Goal: Register for event/course

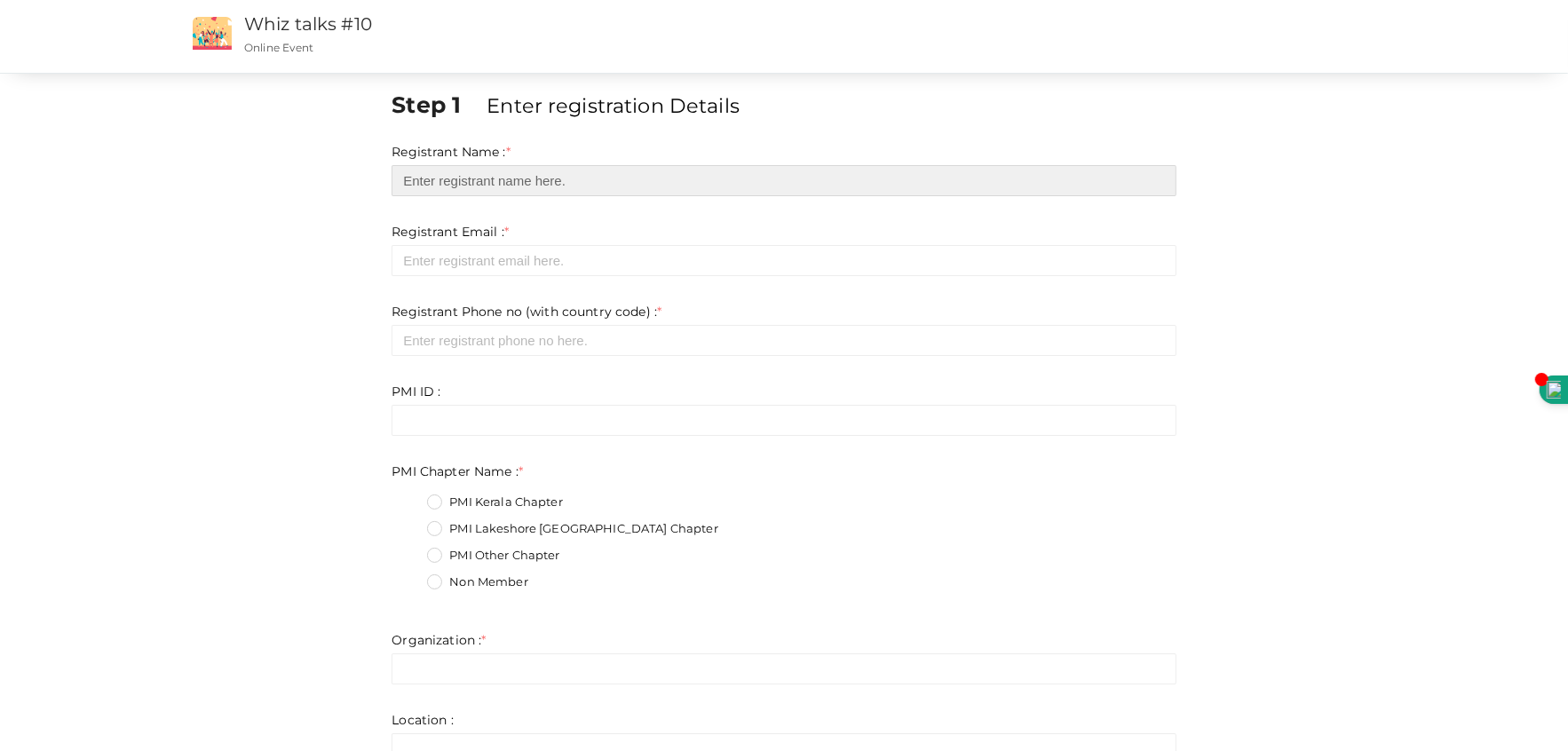
click at [515, 180] on input "text" at bounding box center [784, 181] width 784 height 31
click at [544, 182] on input "r" at bounding box center [784, 181] width 784 height 31
click at [545, 185] on input "r" at bounding box center [784, 181] width 784 height 31
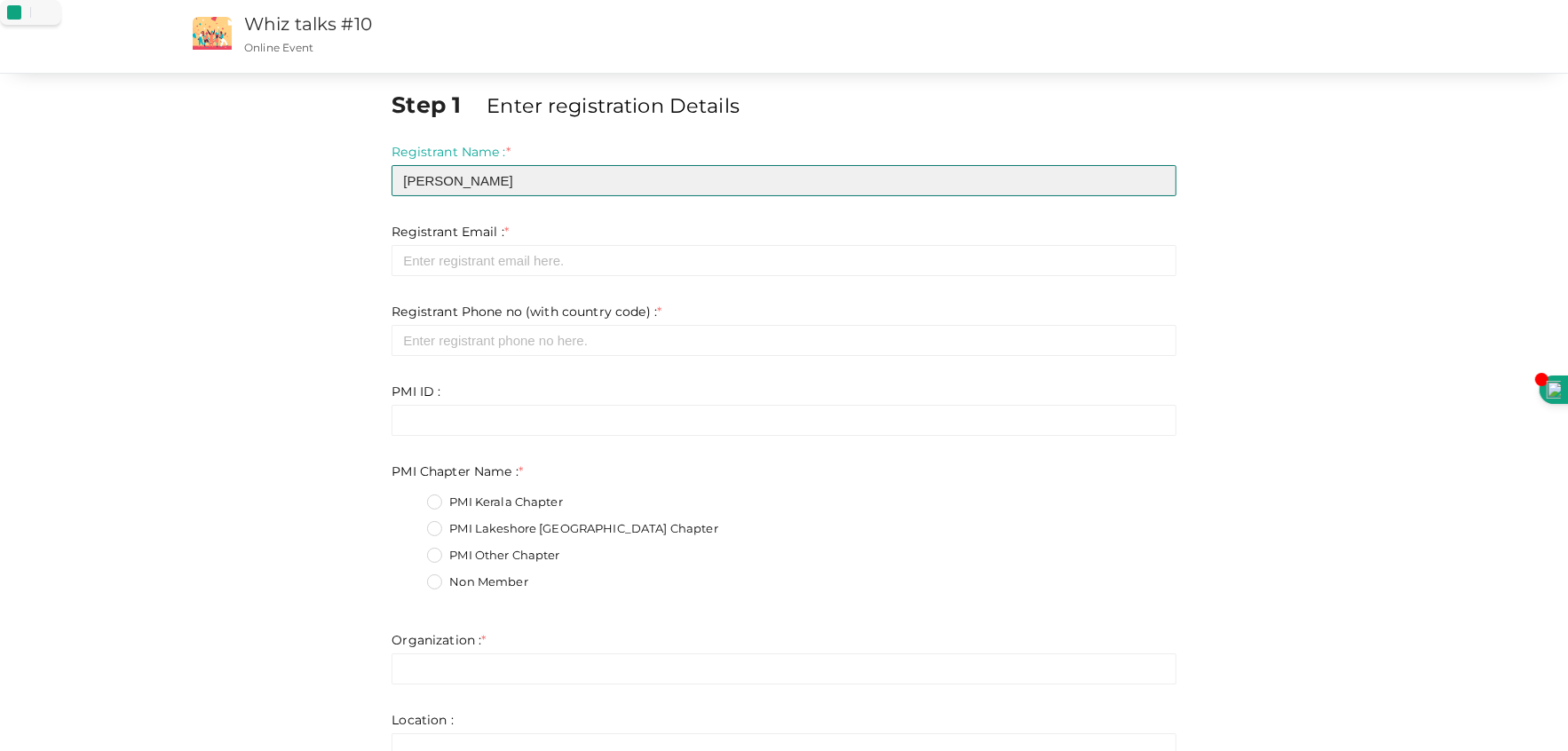
type input "[PERSON_NAME]"
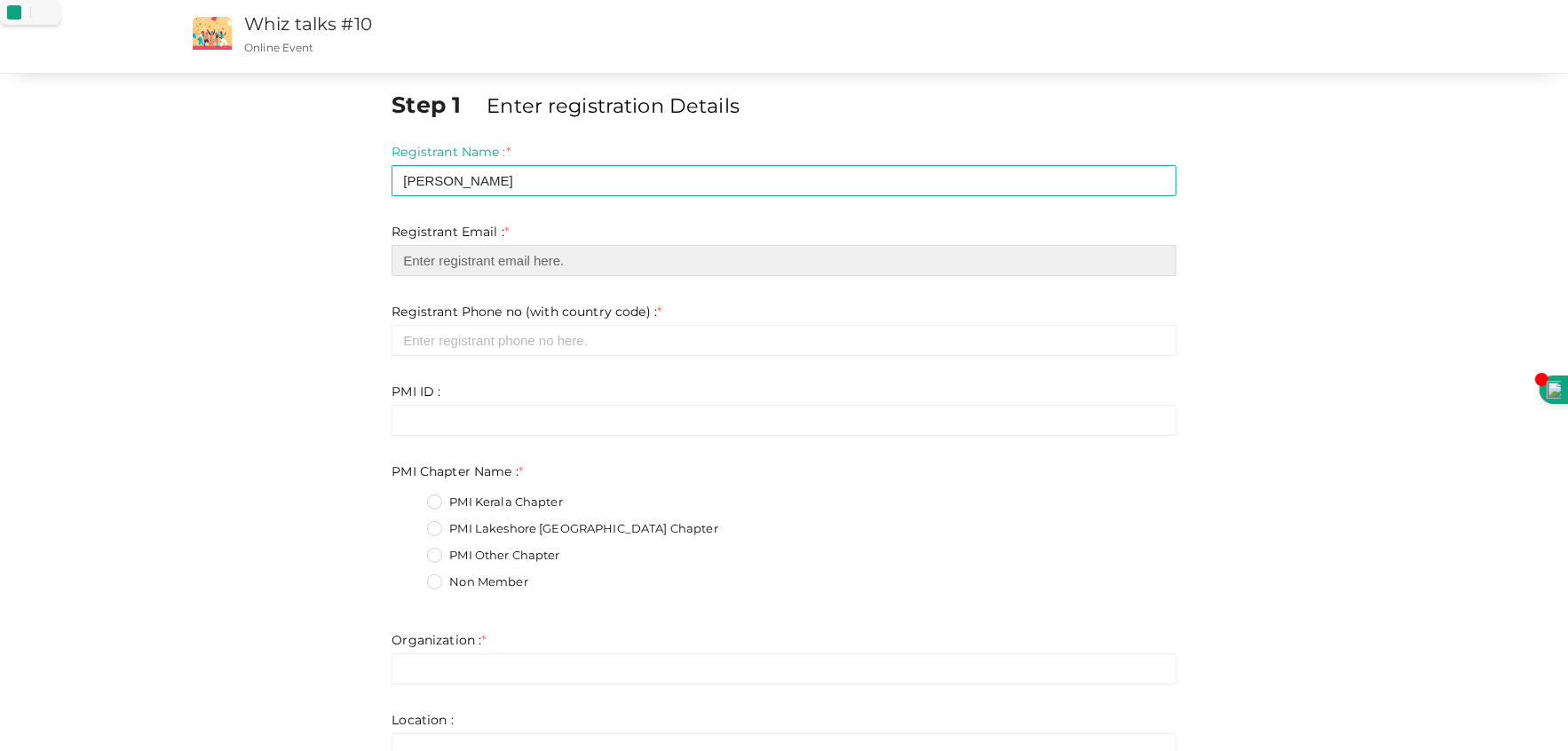
click at [532, 268] on input "email" at bounding box center [784, 261] width 784 height 31
type input "[EMAIL_ADDRESS][PERSON_NAME][DOMAIN_NAME]"
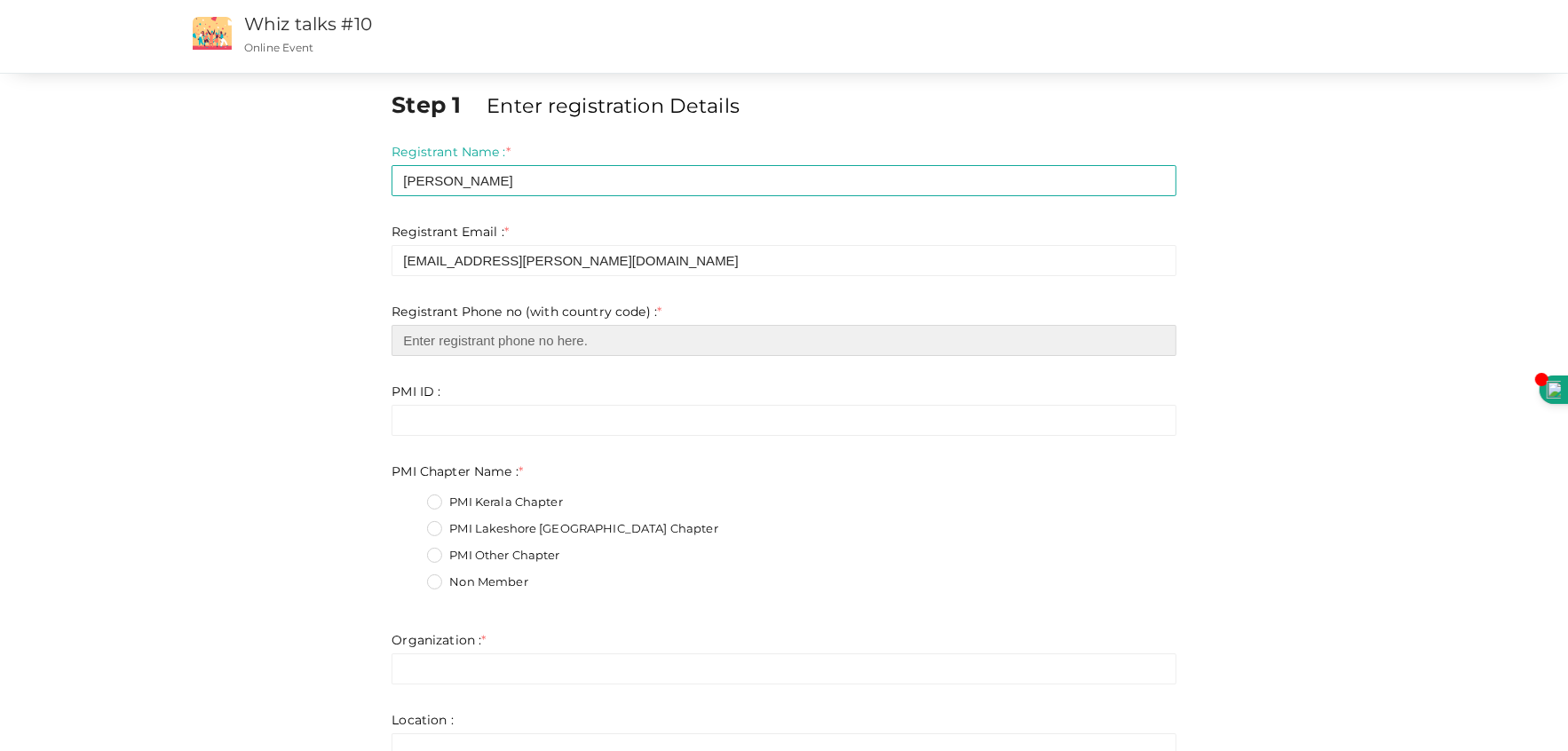
type input "6479269495"
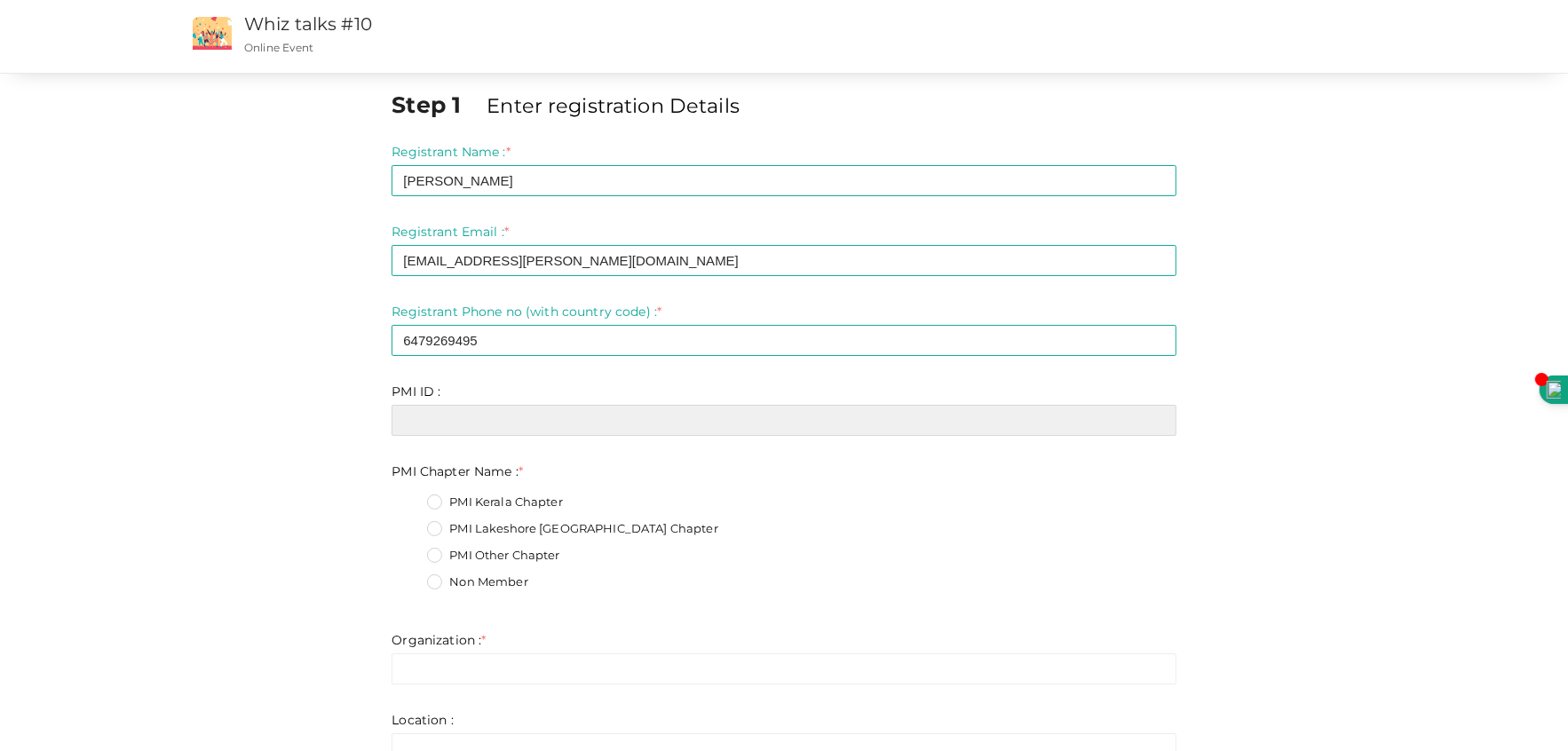
click at [529, 433] on input "text" at bounding box center [784, 421] width 784 height 31
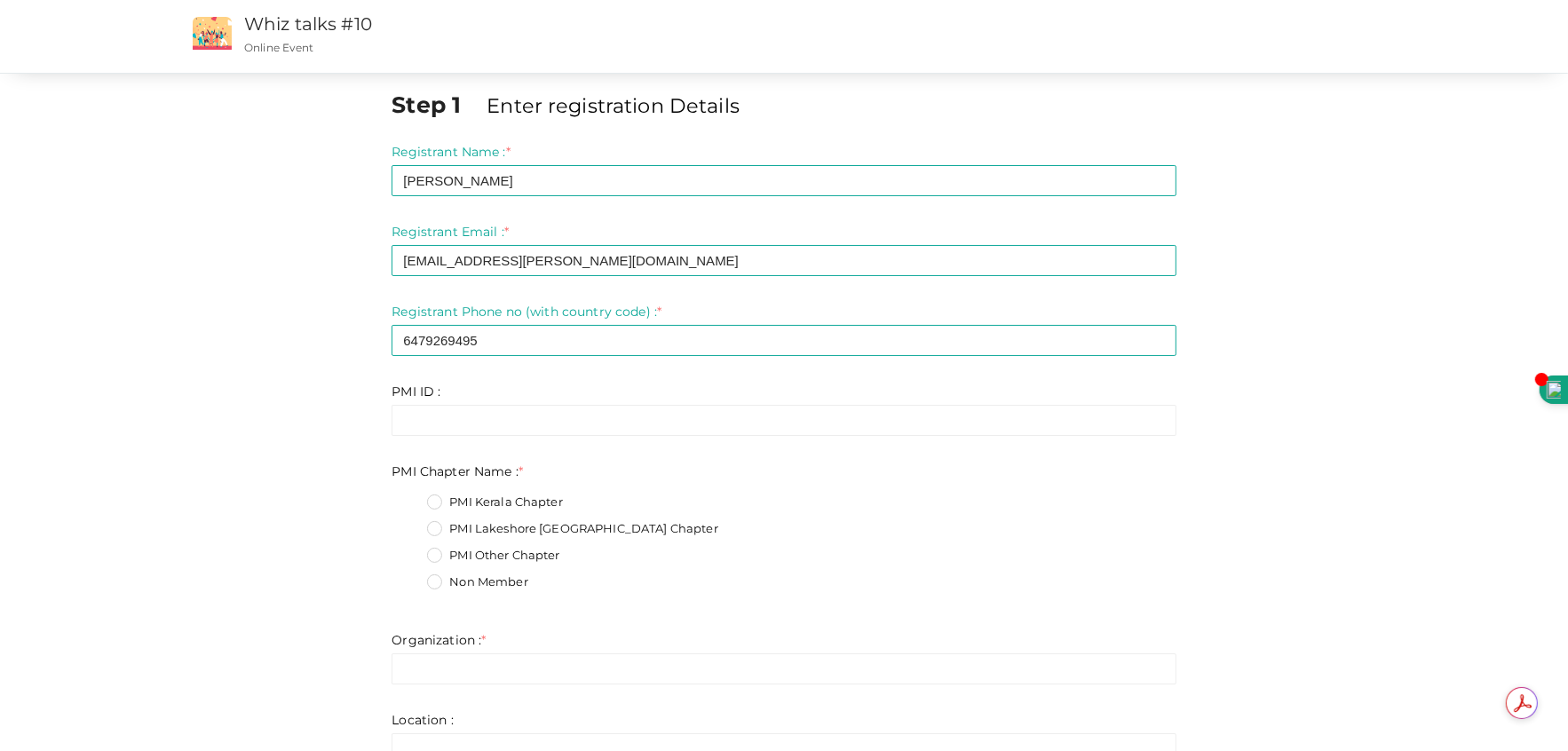
click at [434, 535] on label "PMI Lakeshore [GEOGRAPHIC_DATA] Chapter" at bounding box center [572, 529] width 290 height 18
click at [410, 524] on Name\+1 "PMI Lakeshore [GEOGRAPHIC_DATA] Chapter" at bounding box center [410, 524] width 0 height 0
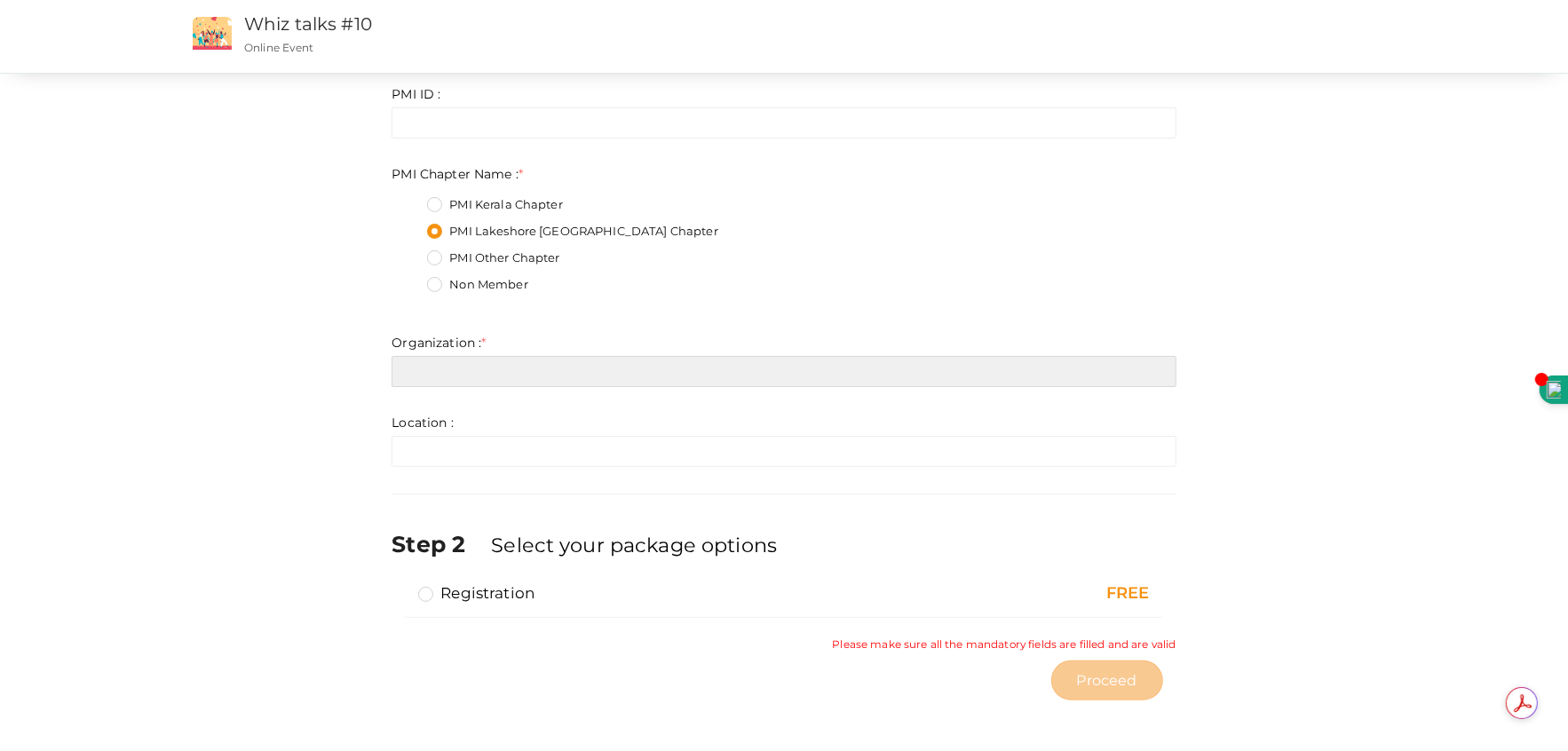
click at [483, 362] on input "text" at bounding box center [784, 372] width 784 height 31
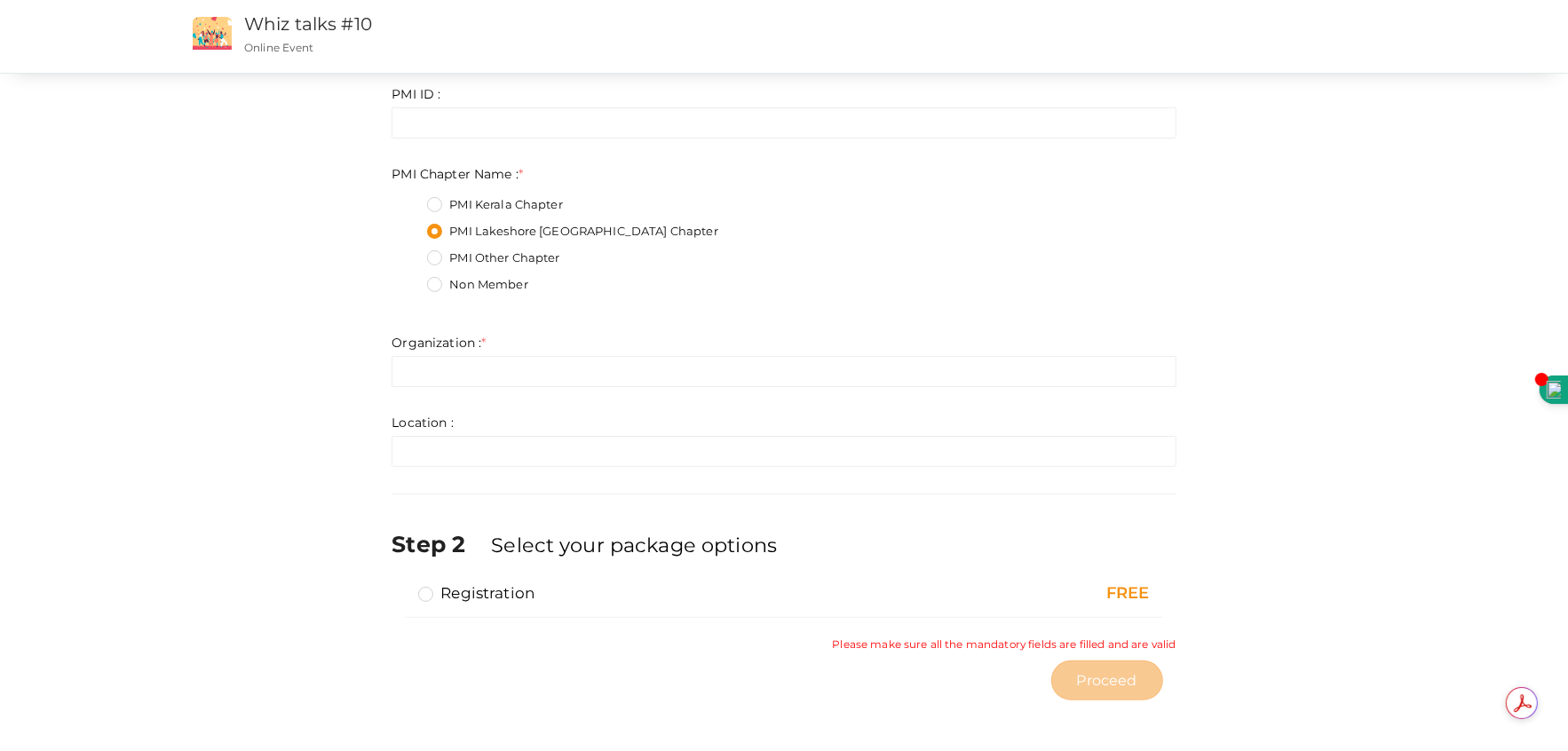
click at [252, 374] on div "Step 1 Enter registration Details Registrant Name : * [PERSON_NAME] Required. I…" at bounding box center [784, 250] width 1243 height 918
click at [434, 594] on label "Registration" at bounding box center [476, 593] width 116 height 21
click at [400, 586] on input "Registration" at bounding box center [400, 586] width 0 height 0
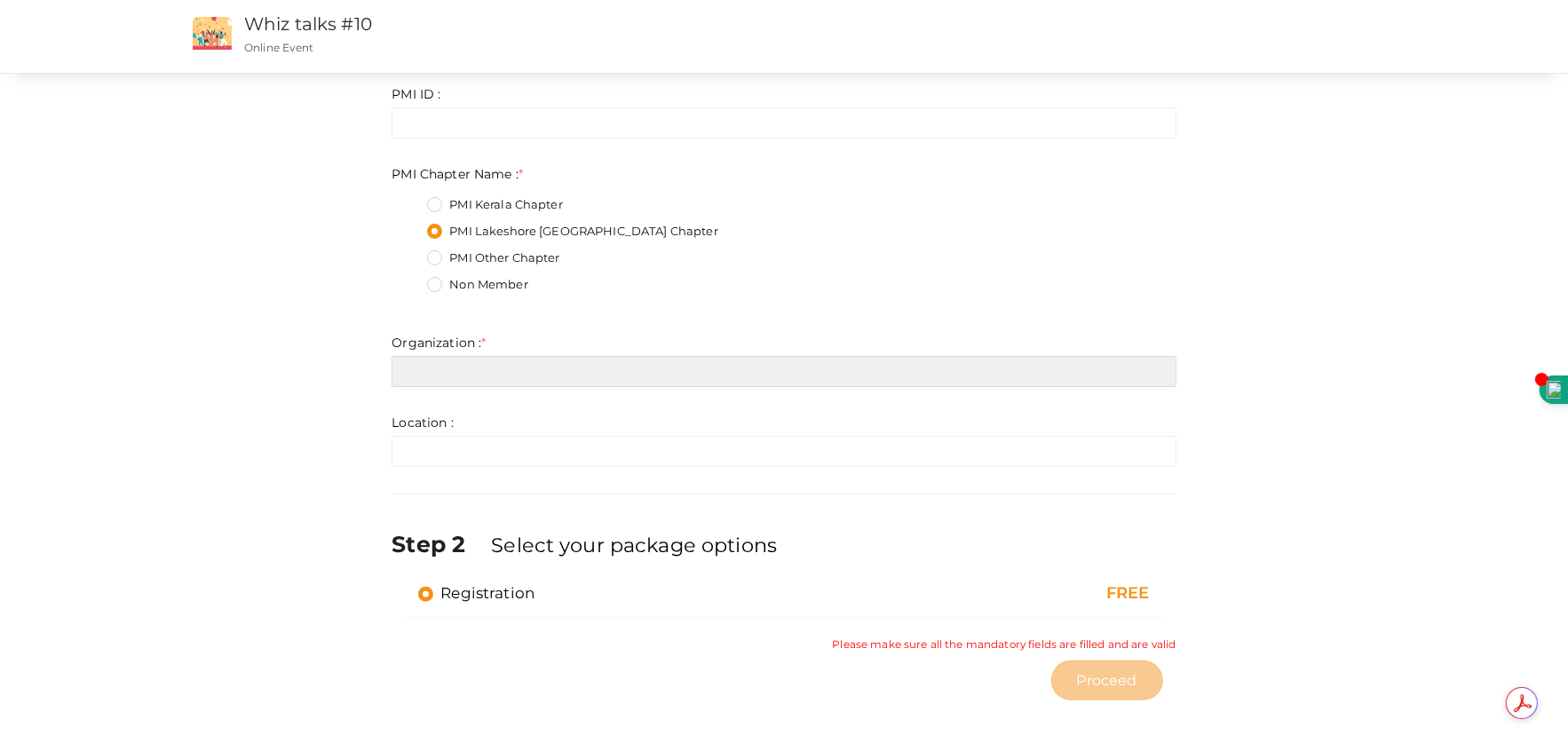
click at [471, 373] on input "text" at bounding box center [784, 372] width 784 height 31
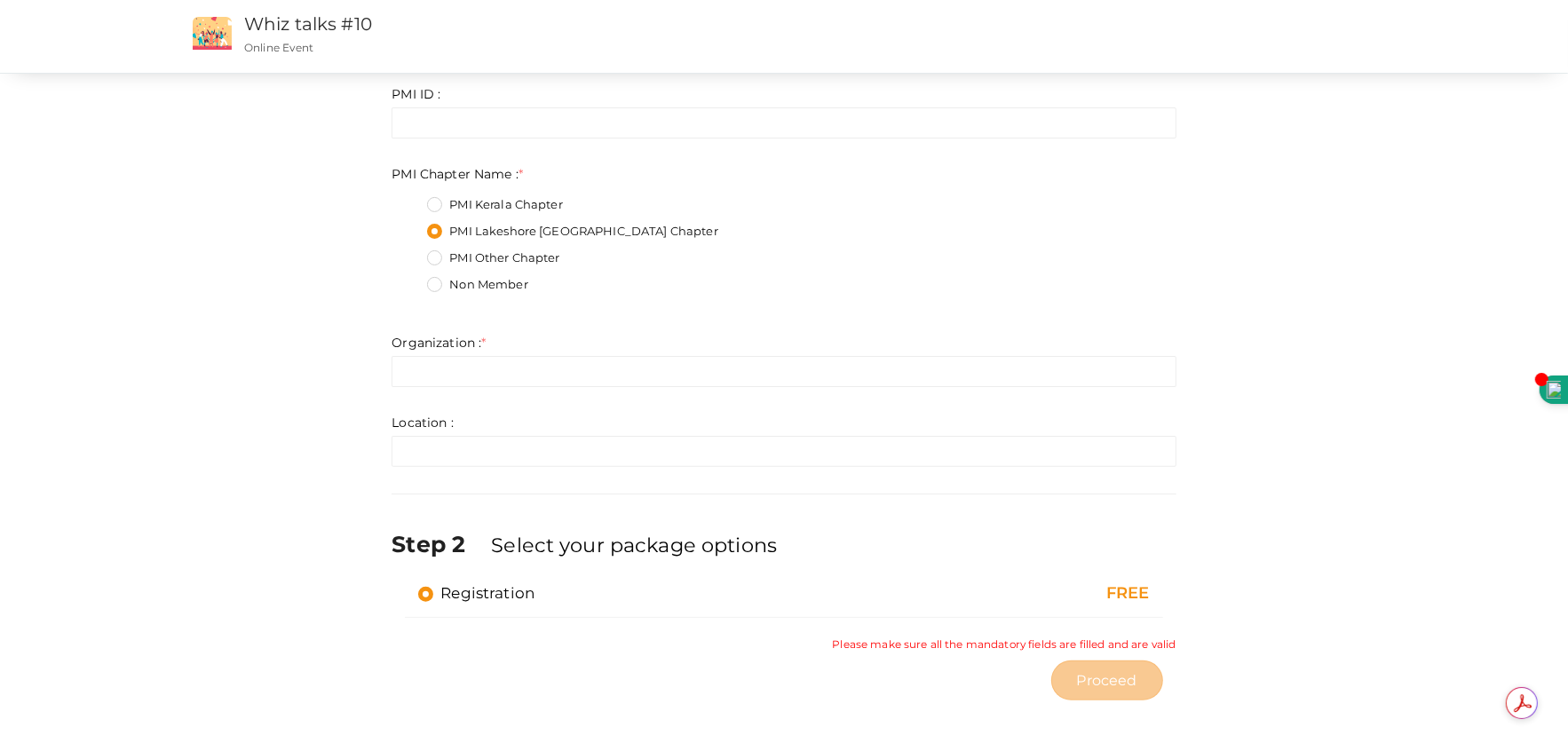
click at [661, 302] on fieldset "PMI Kerala Chapter PMI Lakeshore [GEOGRAPHIC_DATA] Chapter PMI Other Chapter No…" at bounding box center [784, 248] width 784 height 120
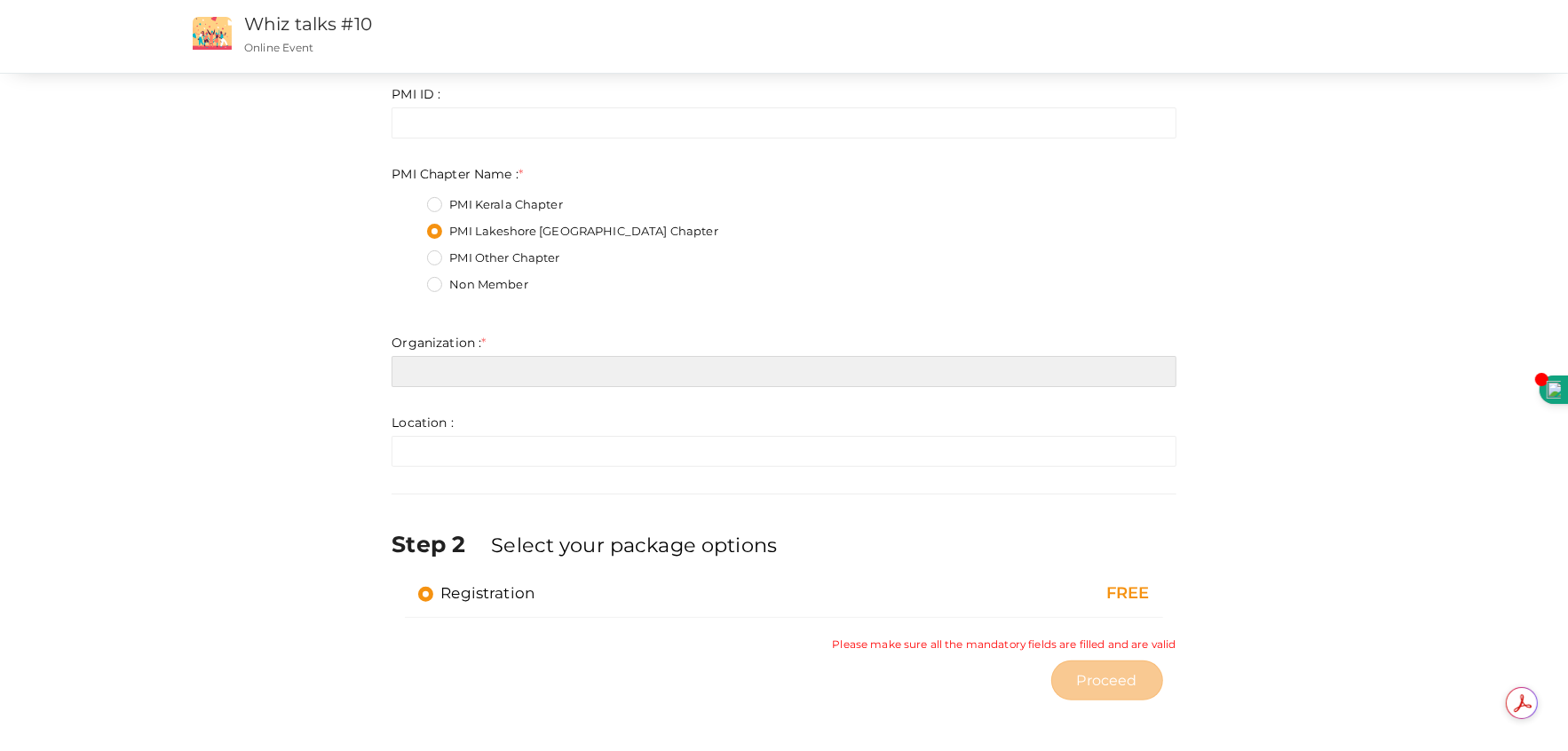
click at [808, 356] on input "text" at bounding box center [784, 372] width 784 height 31
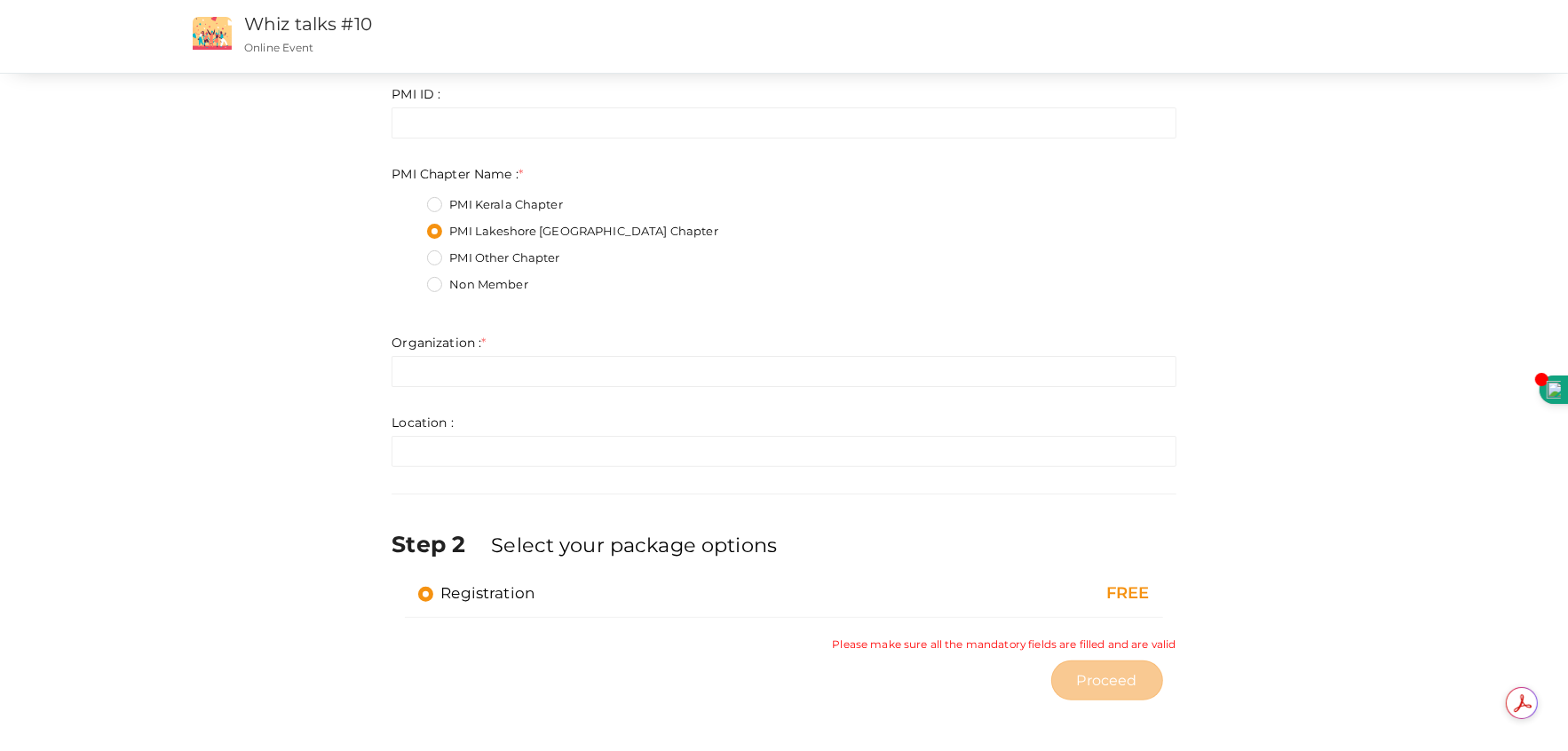
click at [705, 292] on div "Non Member" at bounding box center [802, 288] width 749 height 22
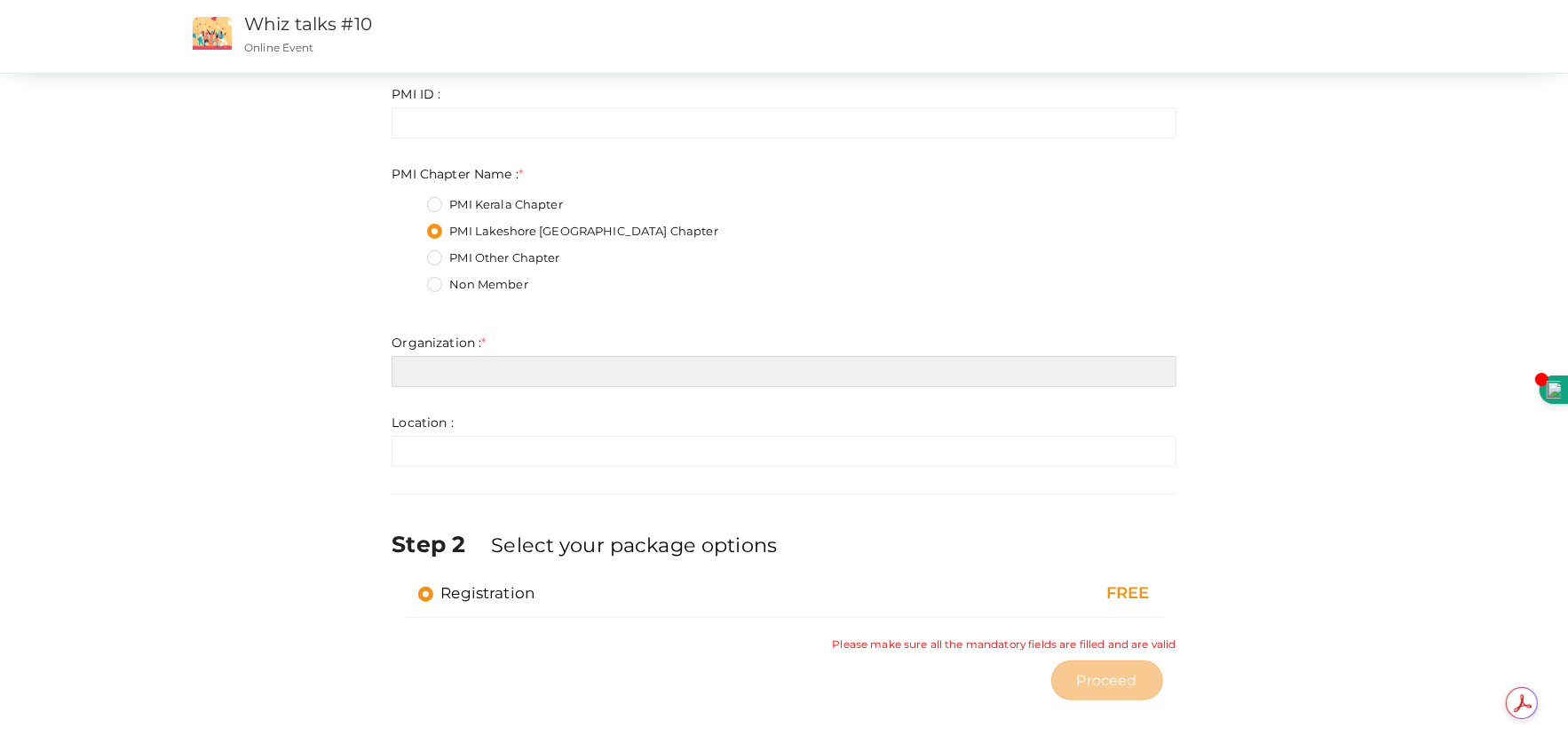
click at [548, 362] on input "text" at bounding box center [784, 372] width 784 height 31
click at [436, 381] on input "text" at bounding box center [784, 372] width 784 height 31
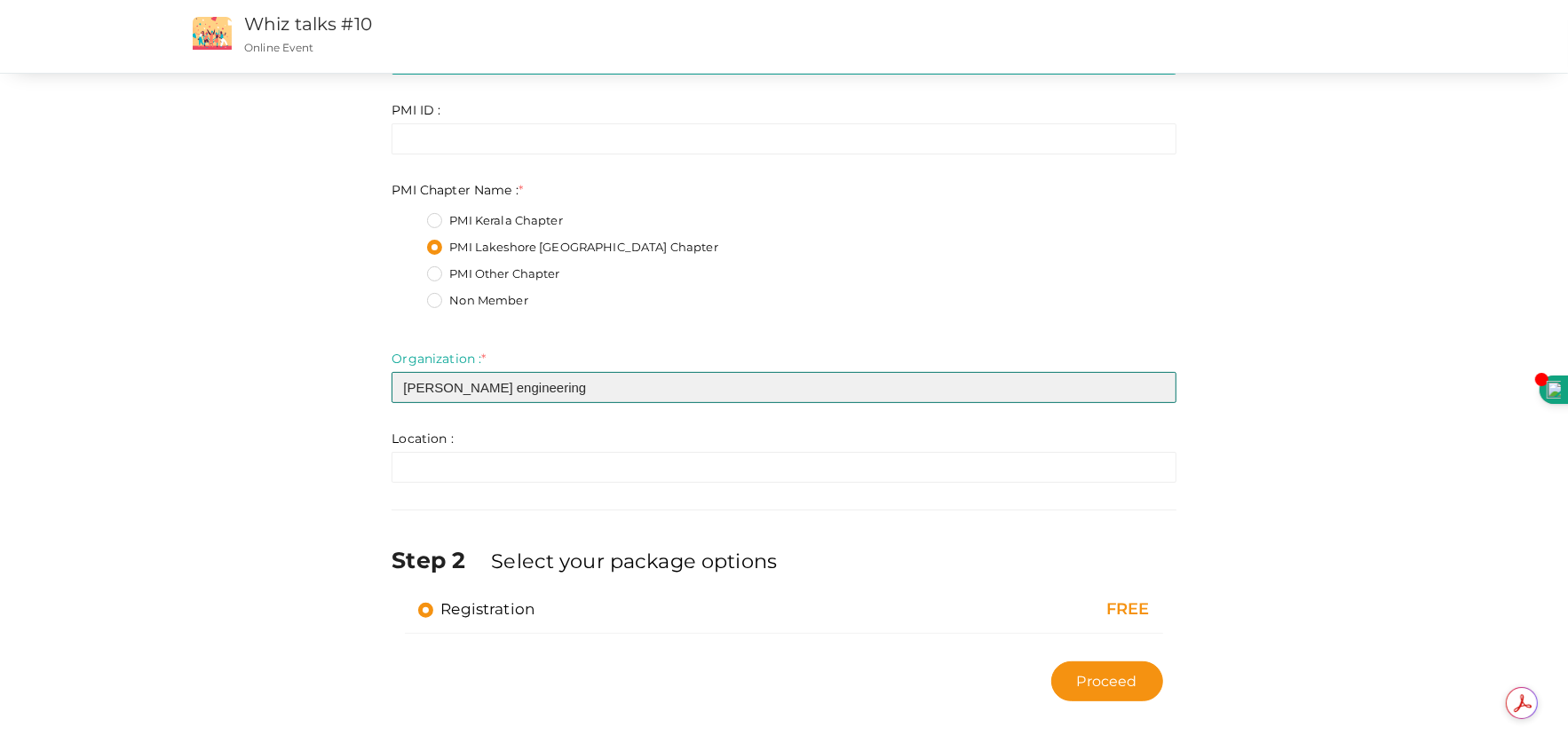
type input "[PERSON_NAME] engineering"
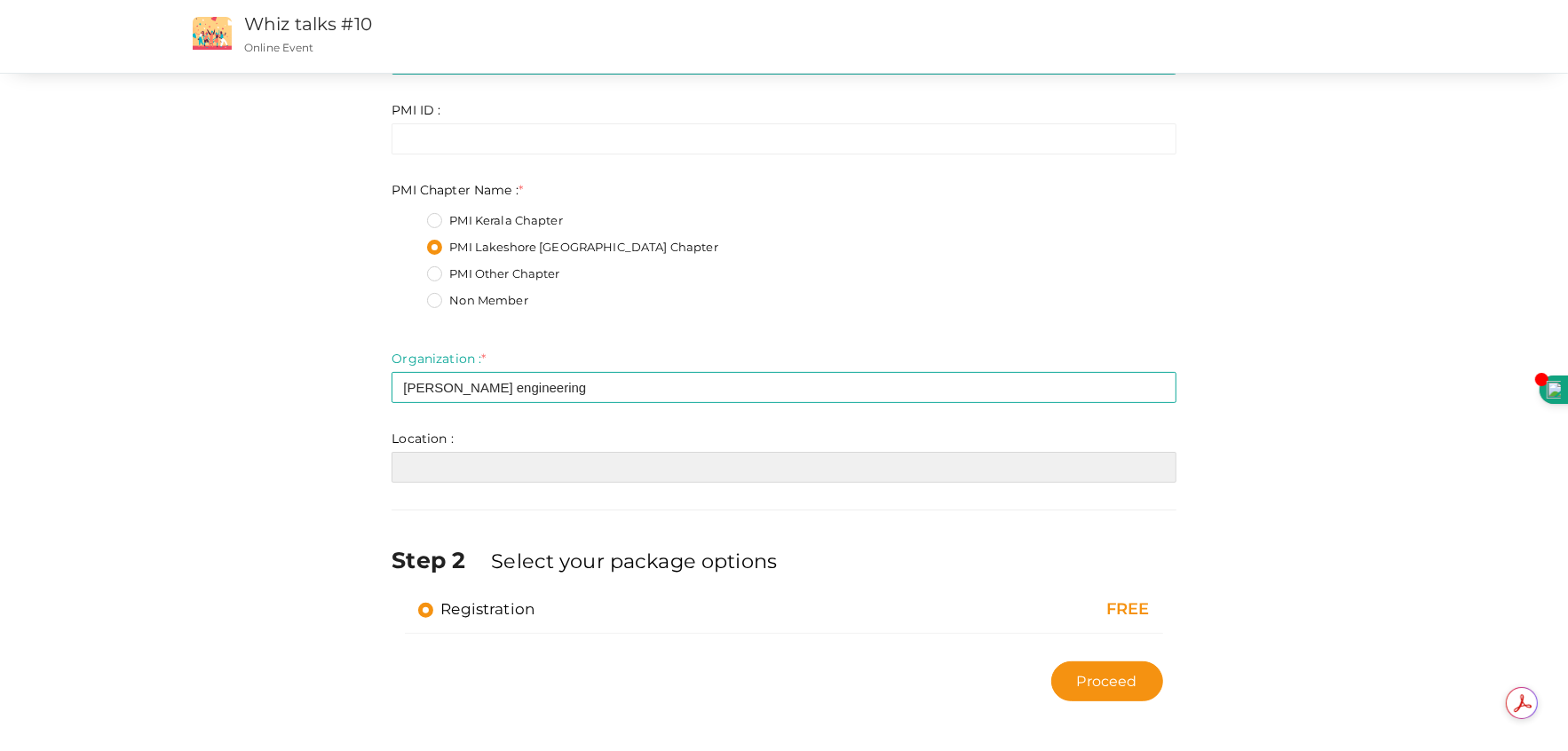
click at [447, 465] on input "text" at bounding box center [784, 468] width 784 height 31
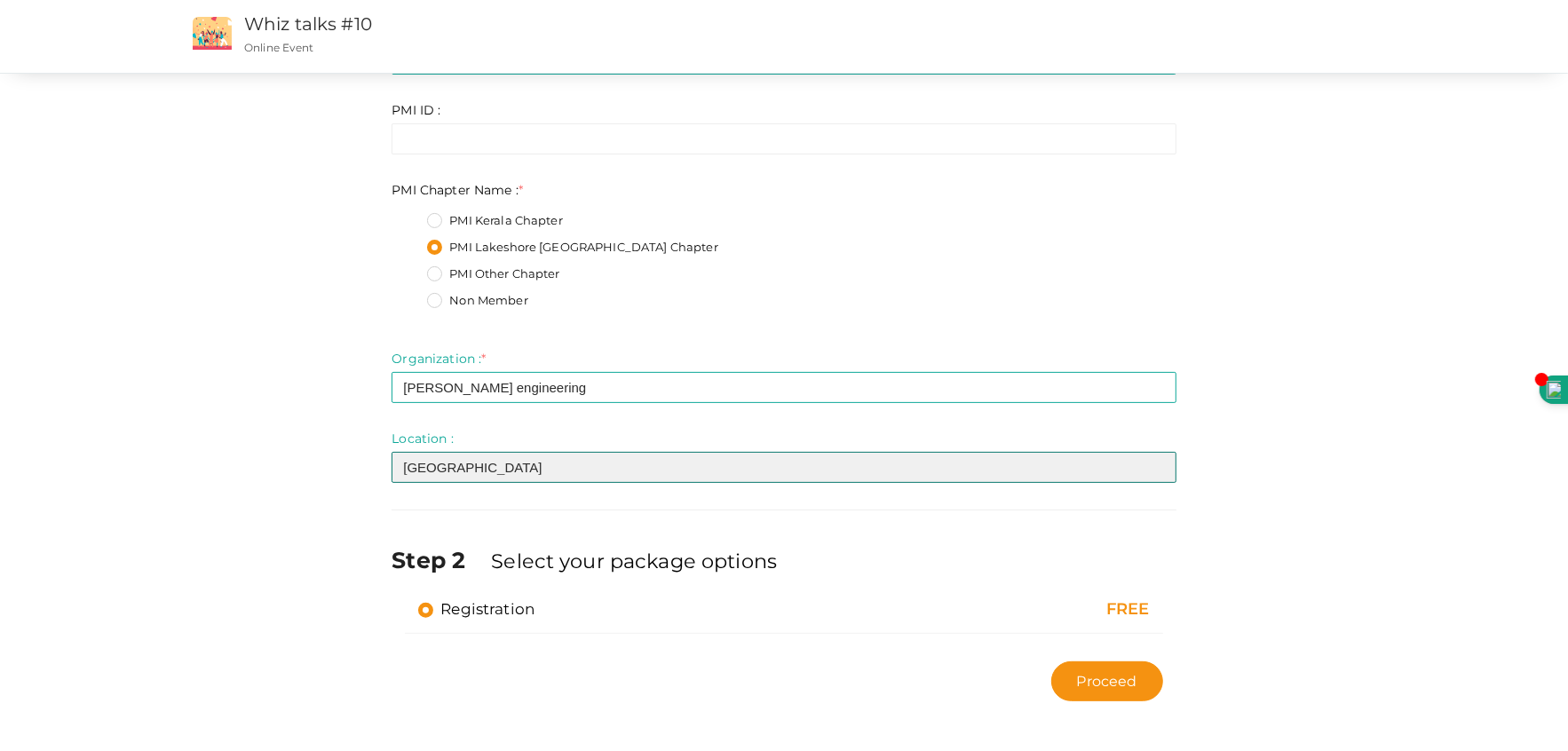
type input "[GEOGRAPHIC_DATA]"
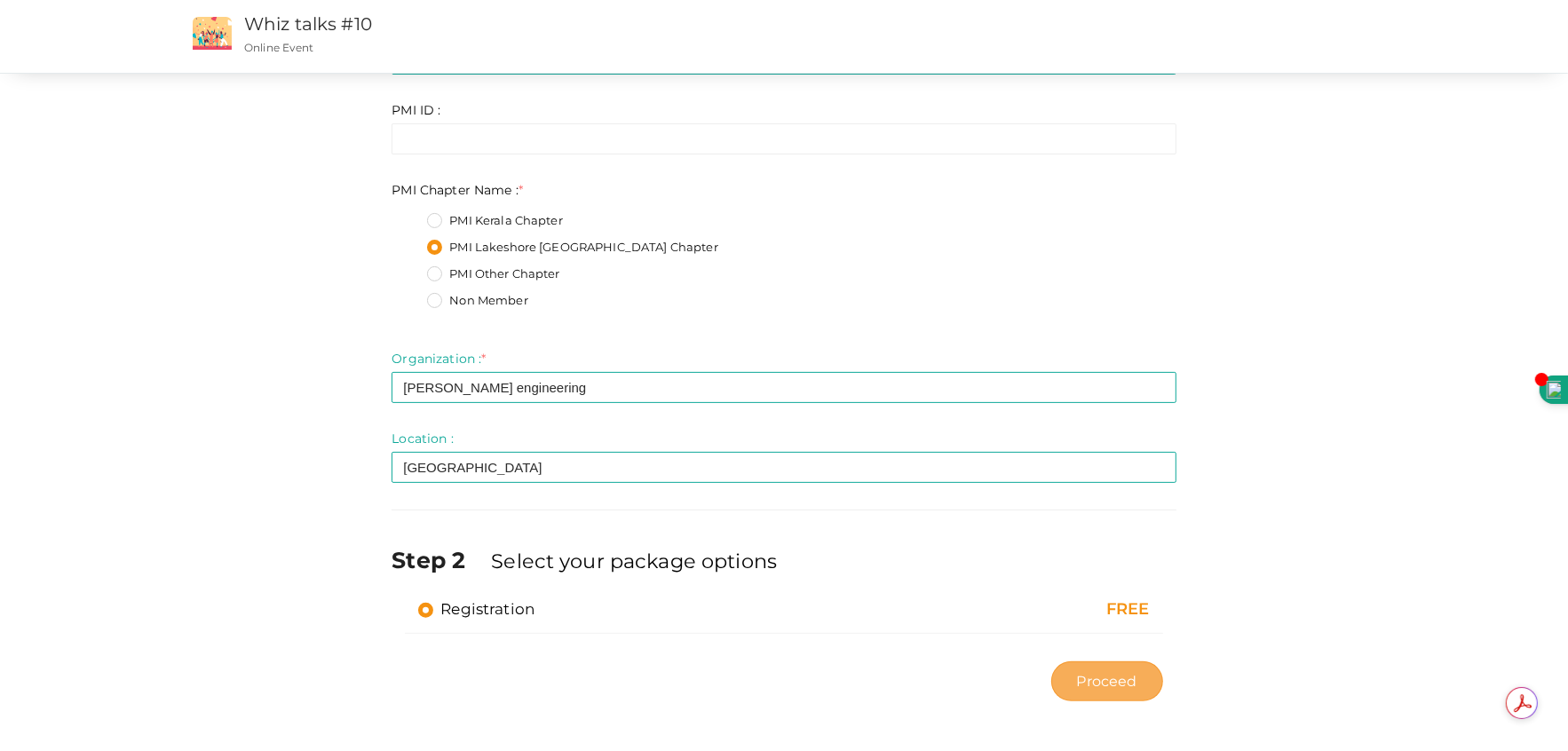
click at [1094, 680] on span "Proceed" at bounding box center [1107, 682] width 60 height 20
type input "N/A"
